Goal: Task Accomplishment & Management: Use online tool/utility

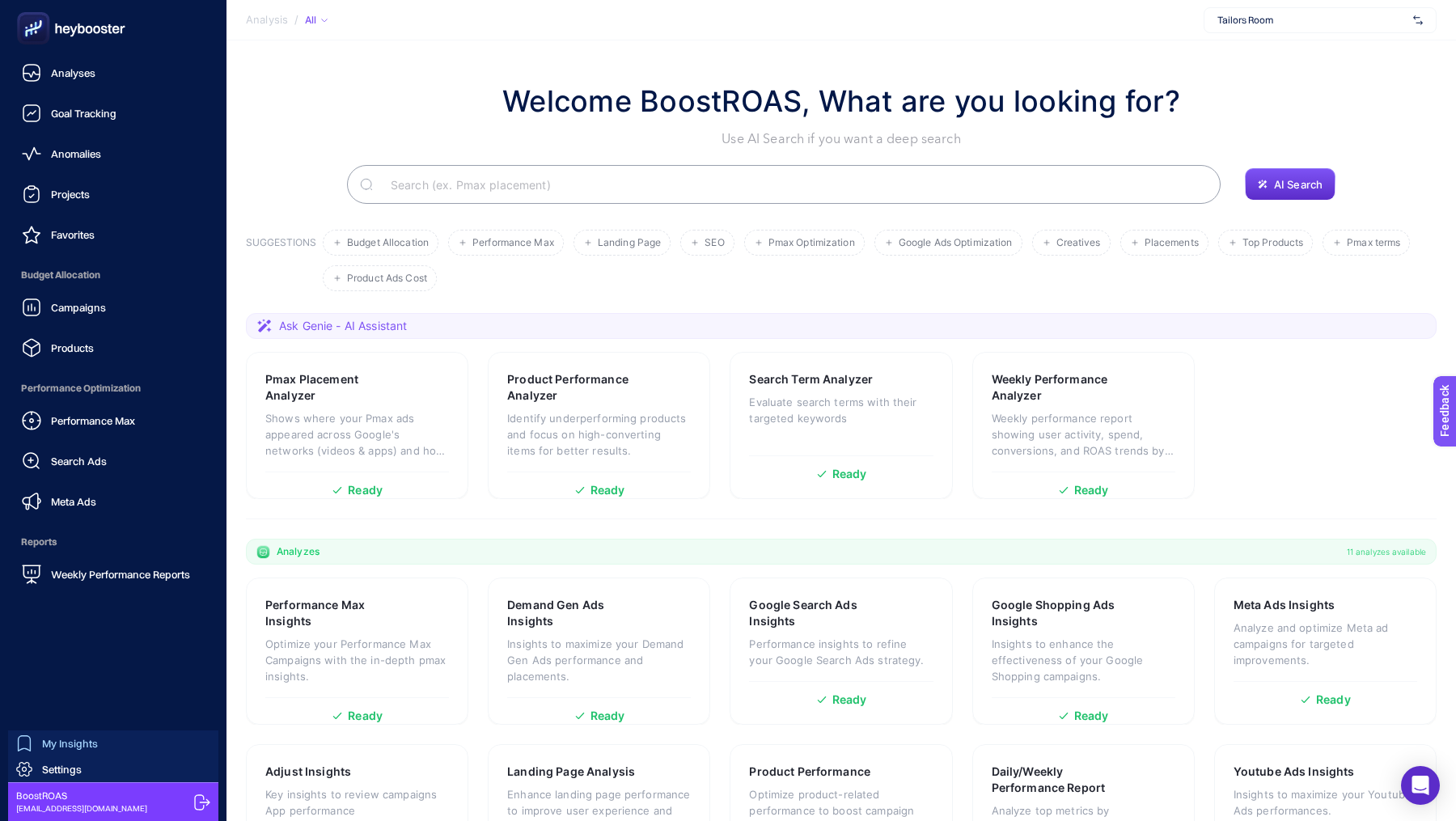
click at [33, 742] on div "My Insights" at bounding box center [57, 743] width 82 height 16
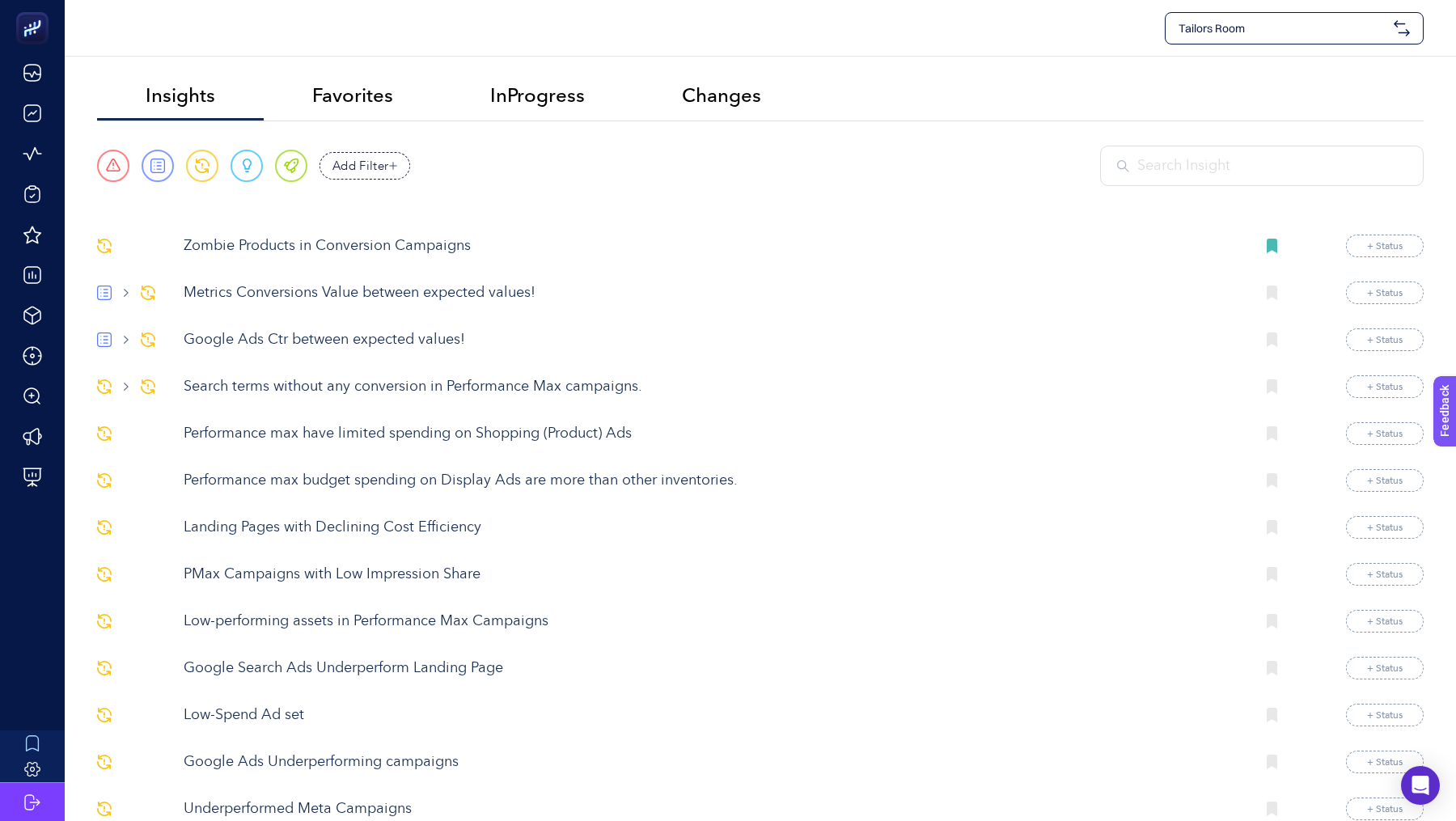
click at [1218, 162] on input "text" at bounding box center [1272, 166] width 269 height 22
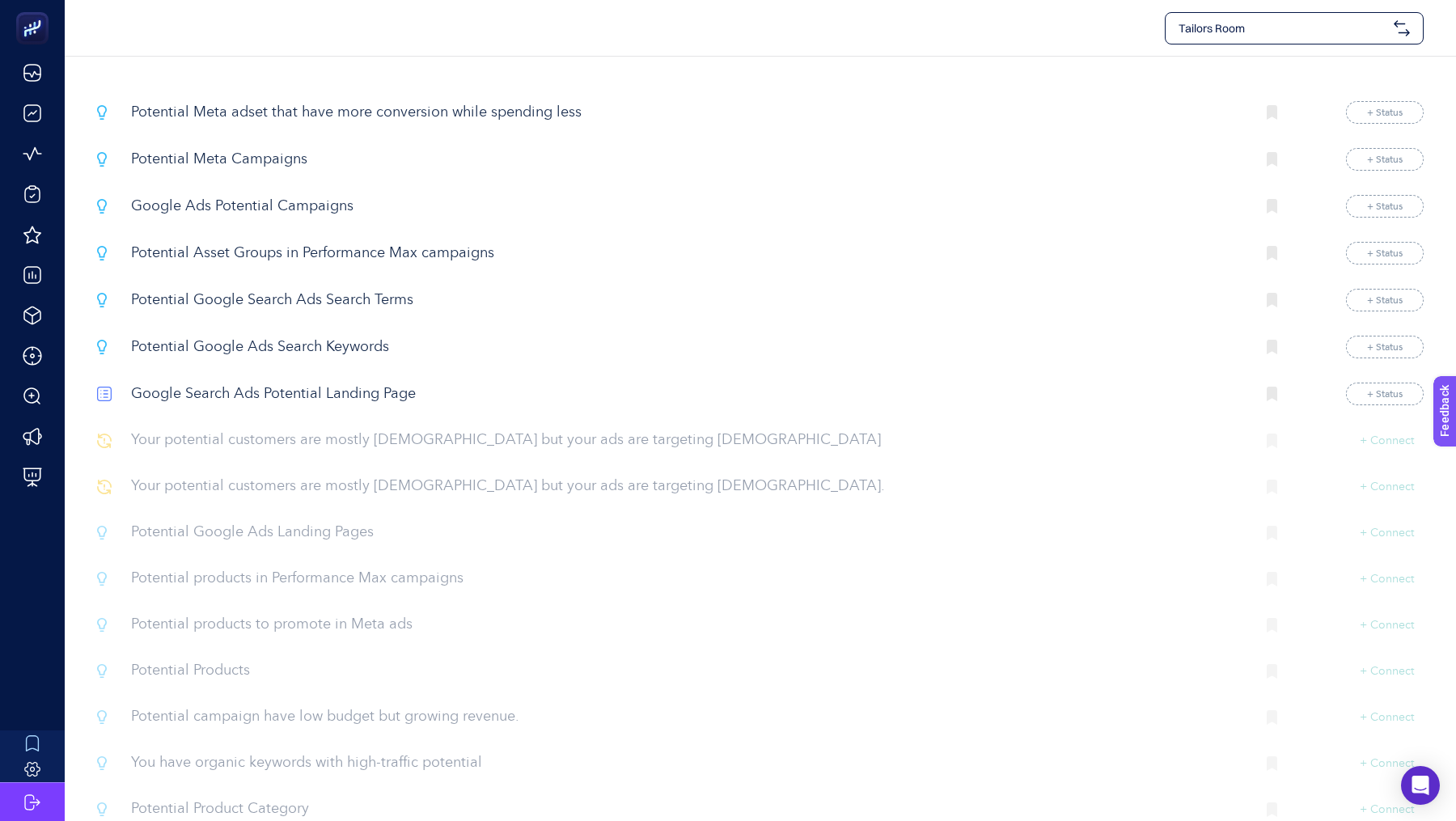
scroll to position [159, 0]
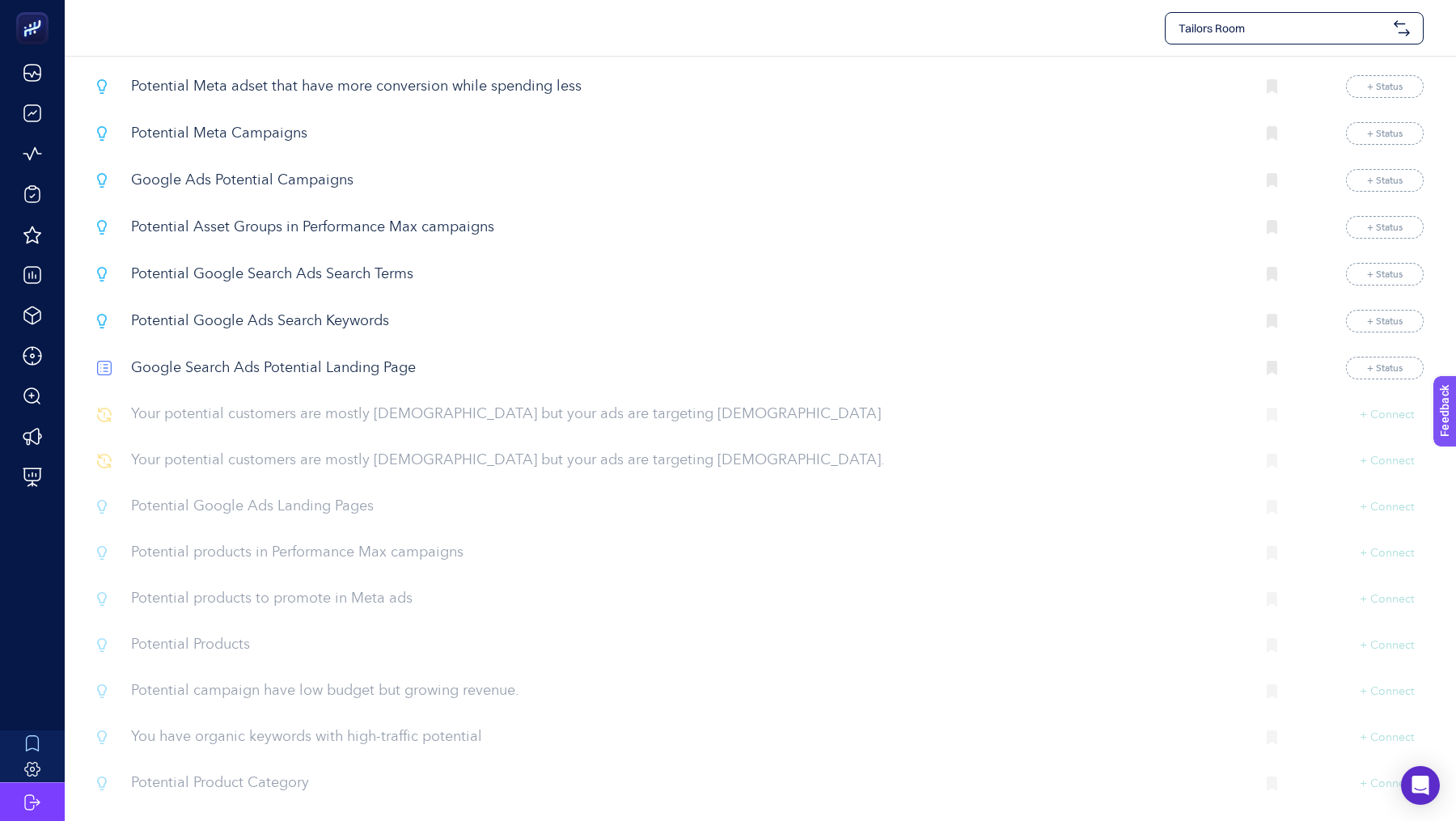
type input "poten"
click at [223, 637] on p "Potential Products" at bounding box center [687, 644] width 1111 height 22
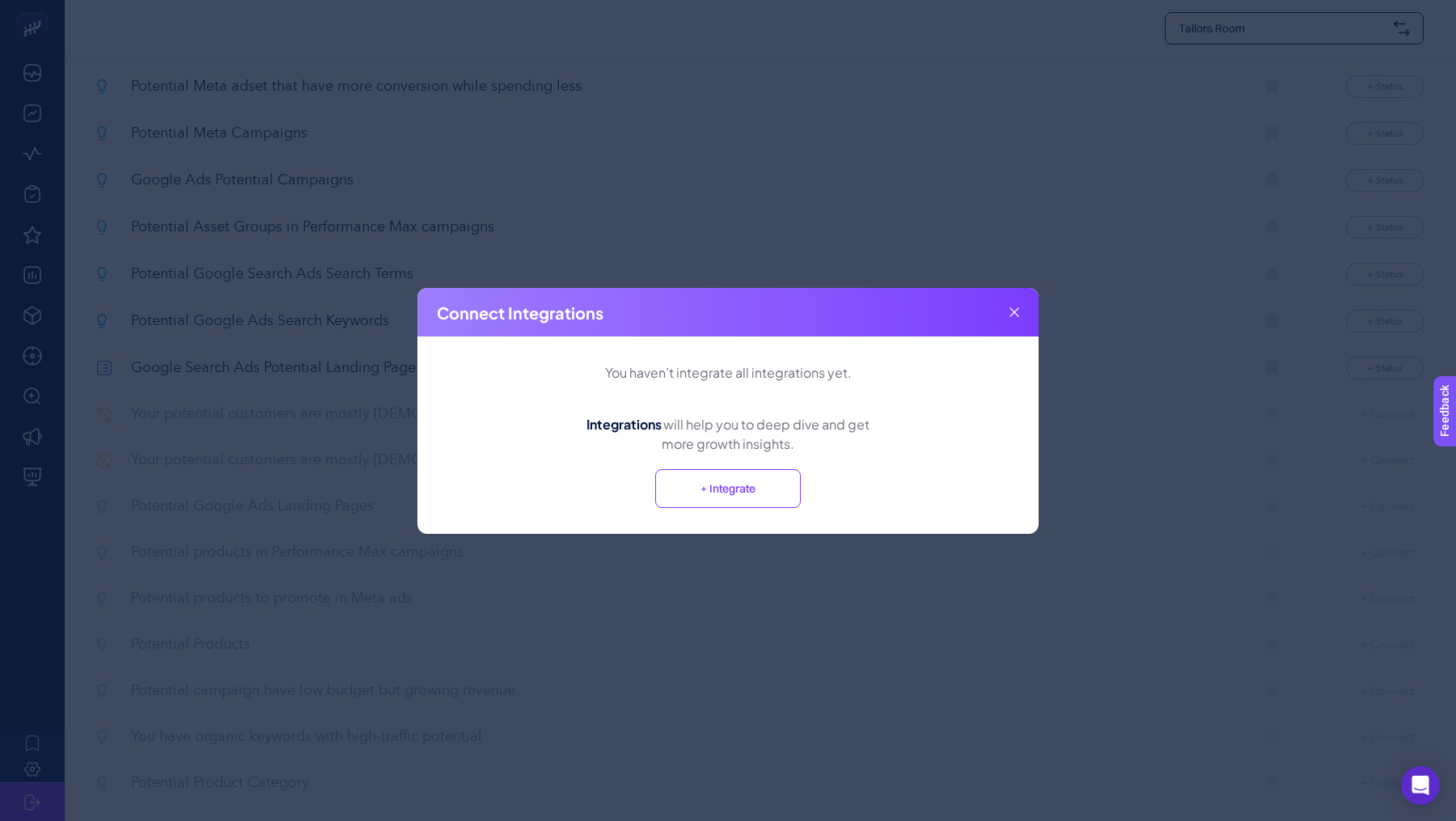
click at [723, 483] on button "+ Integrate" at bounding box center [728, 488] width 146 height 39
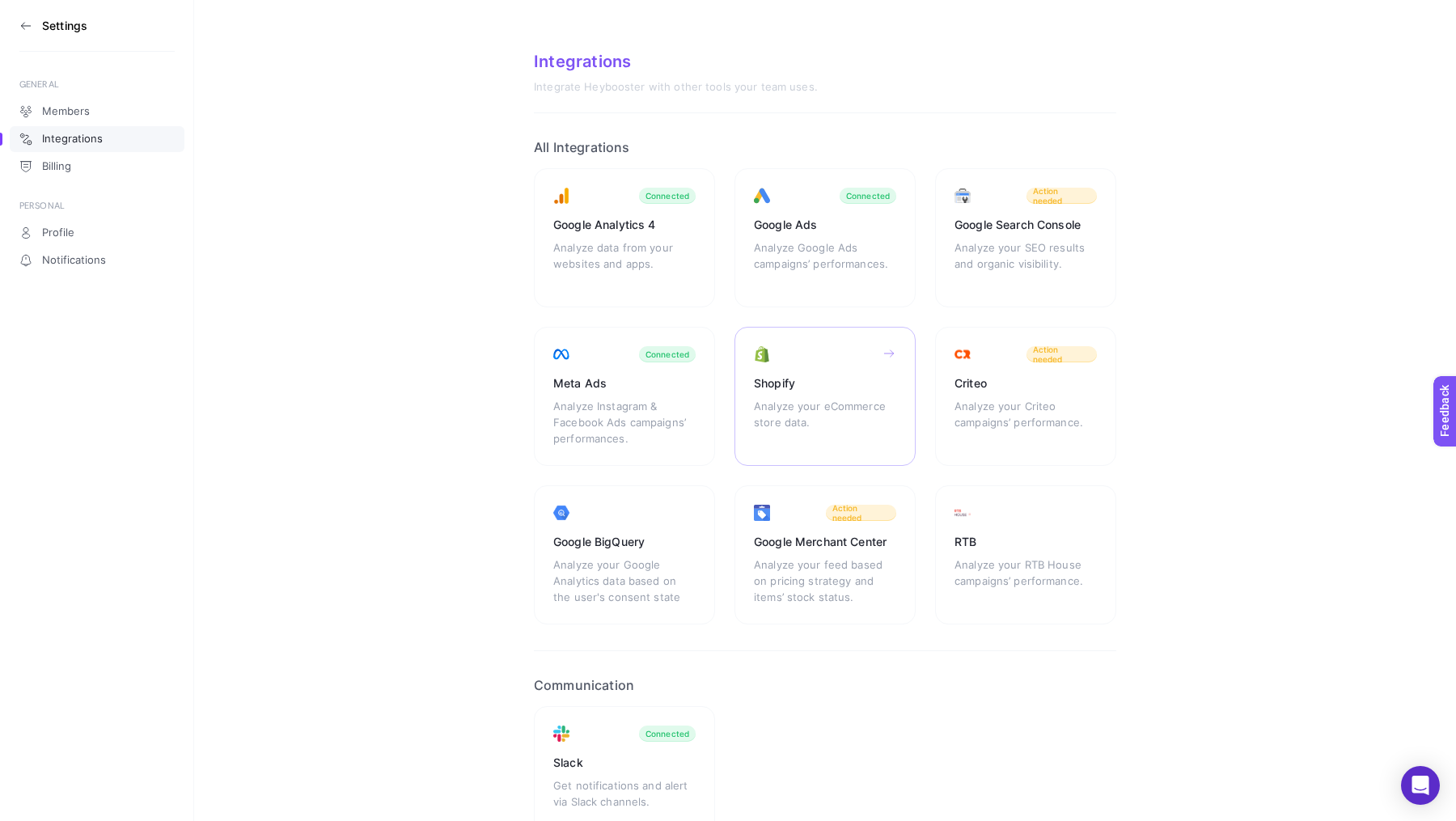
click at [832, 341] on div "Shopify Analyze your eCommerce store data." at bounding box center [825, 396] width 181 height 139
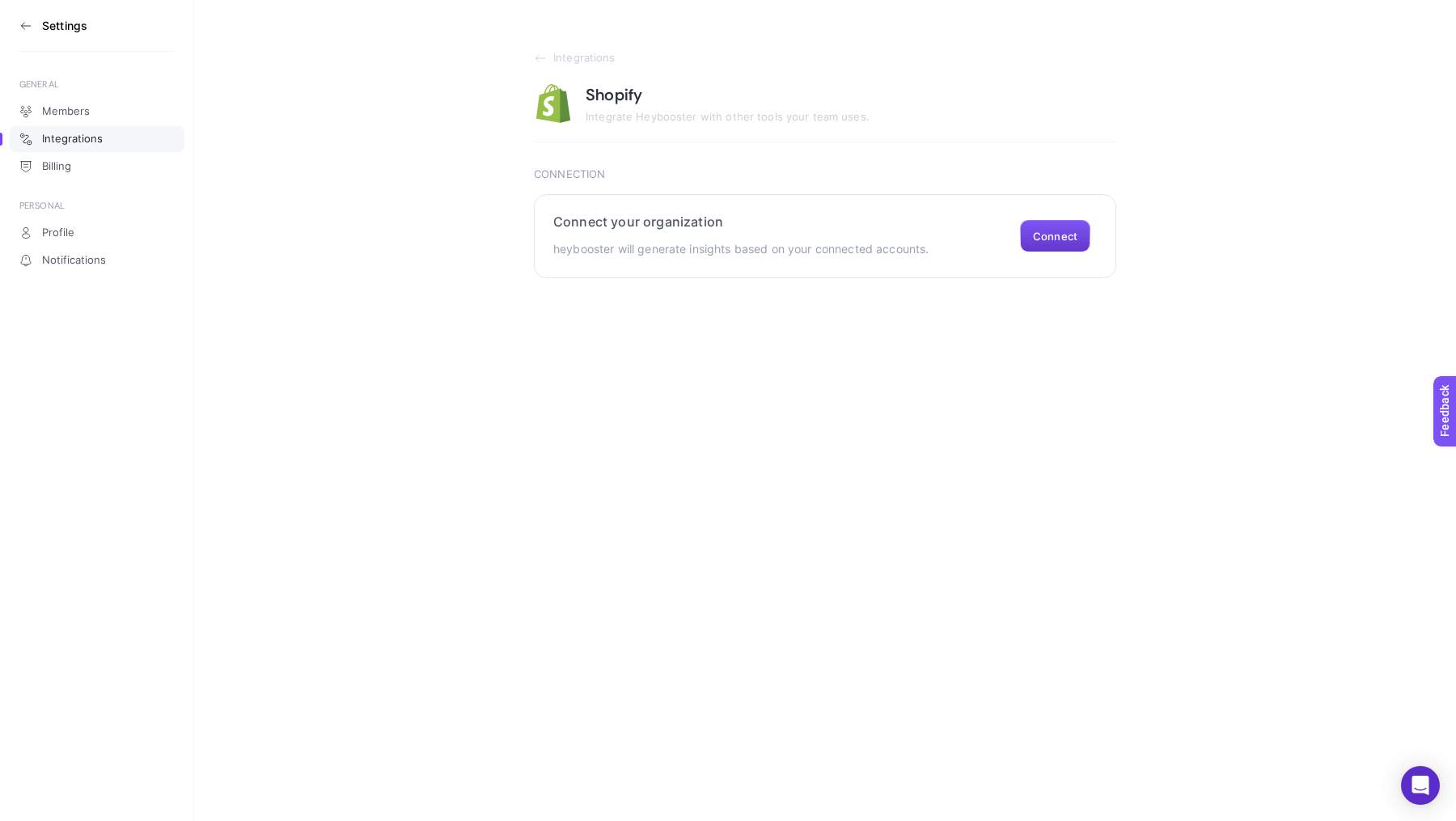
click at [1059, 241] on button "Connect" at bounding box center [1055, 236] width 70 height 33
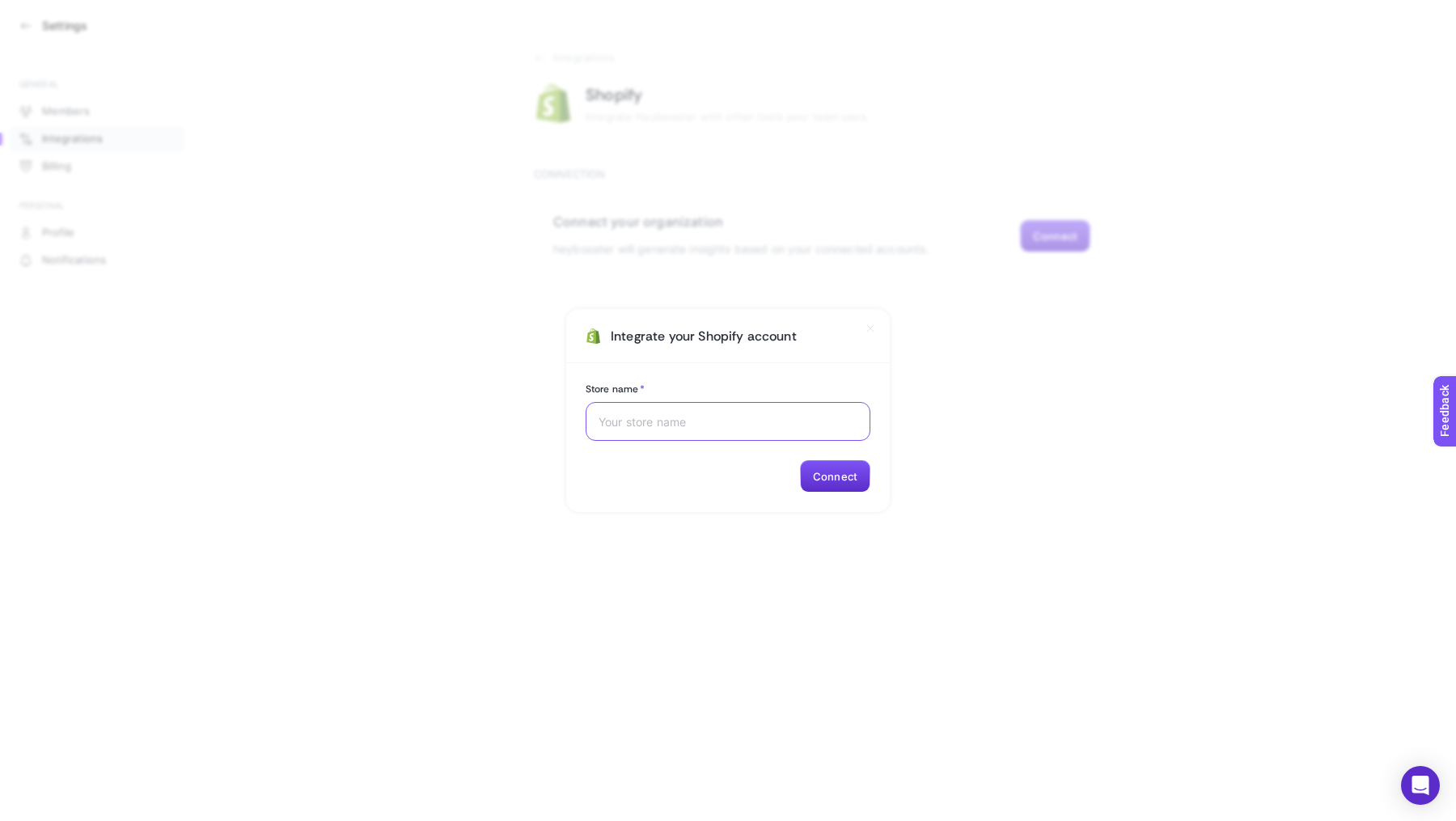
click at [743, 426] on input "Store name *" at bounding box center [728, 422] width 259 height 13
type input "Tailor's Room"
click at [835, 479] on button "Connect" at bounding box center [835, 476] width 70 height 33
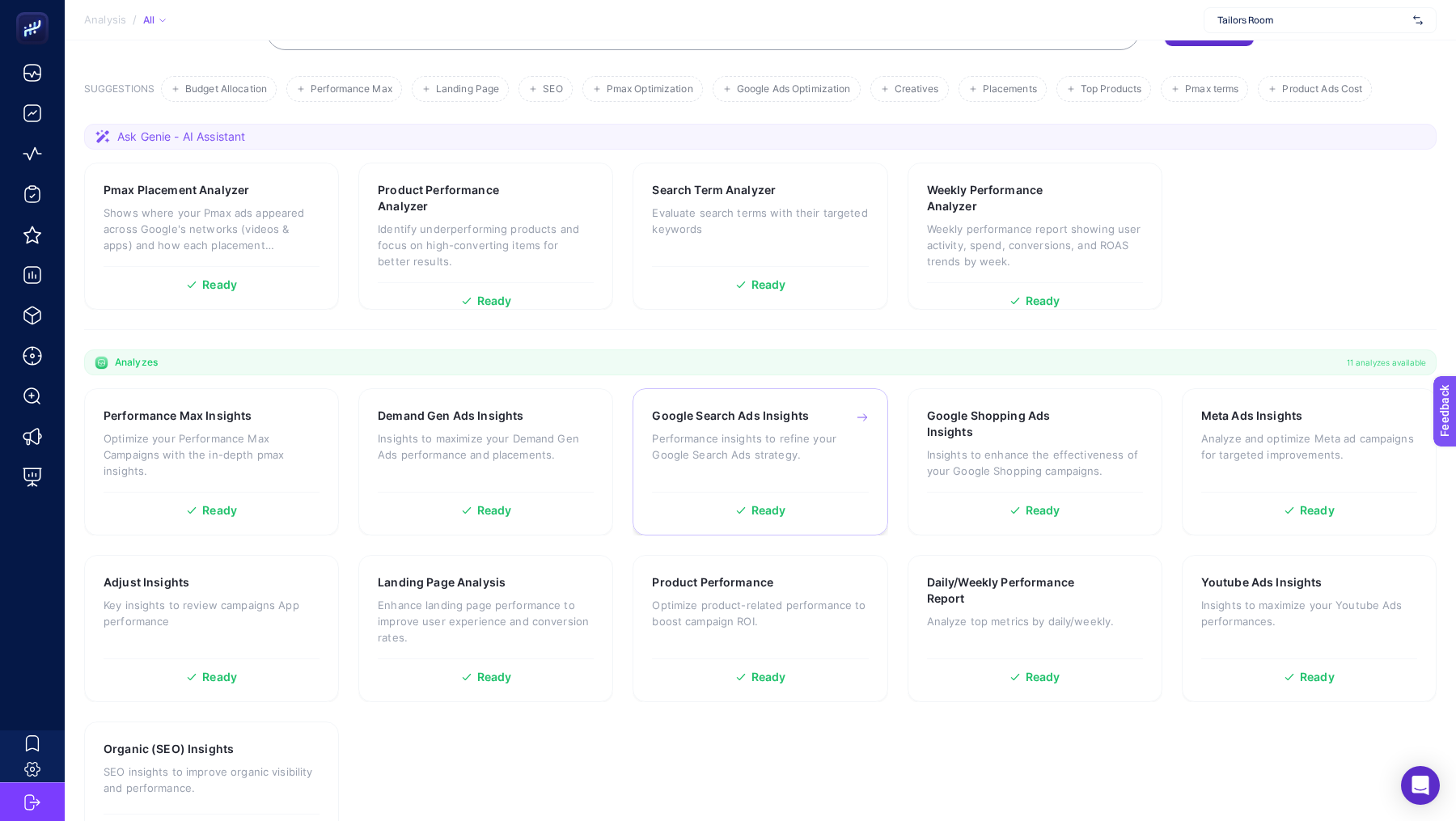
scroll to position [159, 0]
